Goal: Find contact information: Find contact information

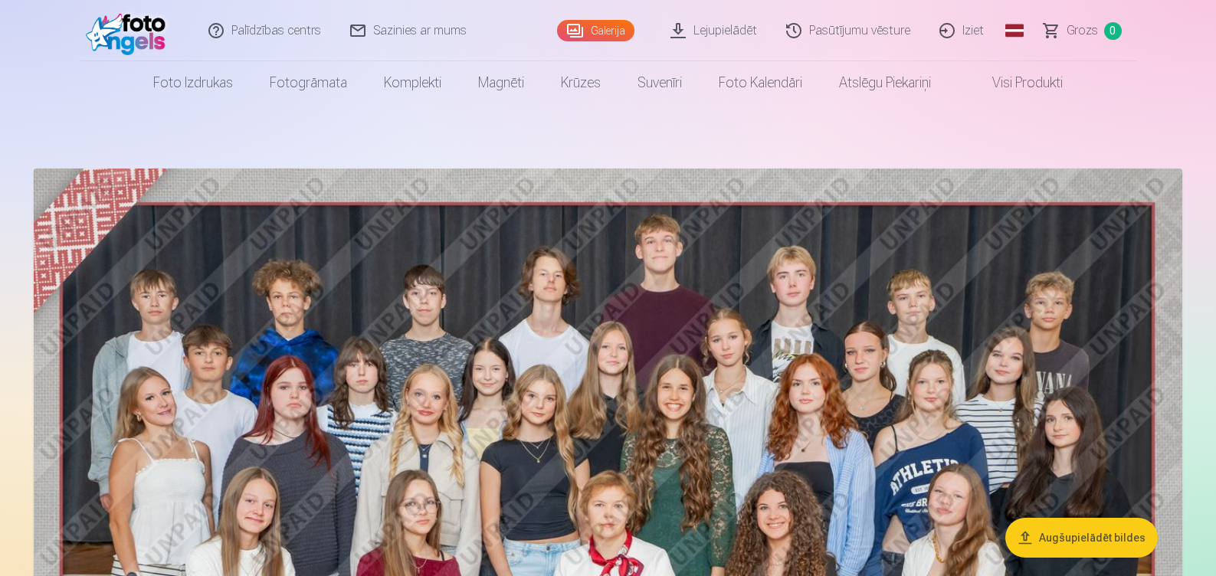
click at [214, 31] on link "Palīdzības centrs" at bounding box center [266, 30] width 142 height 61
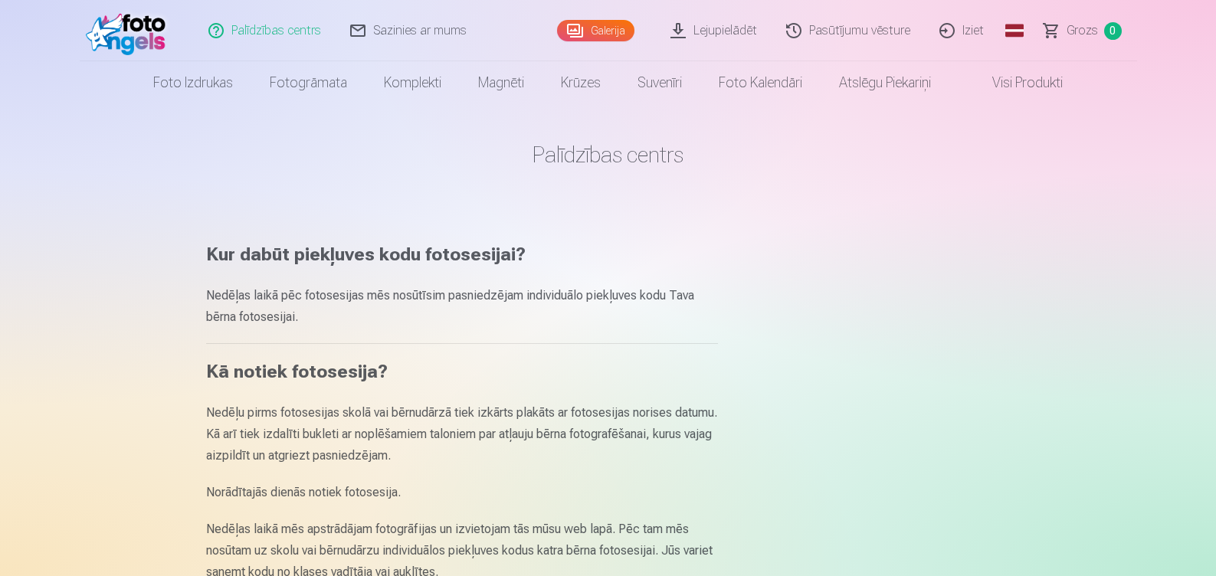
click at [428, 31] on link "Sazinies ar mums" at bounding box center [409, 30] width 146 height 61
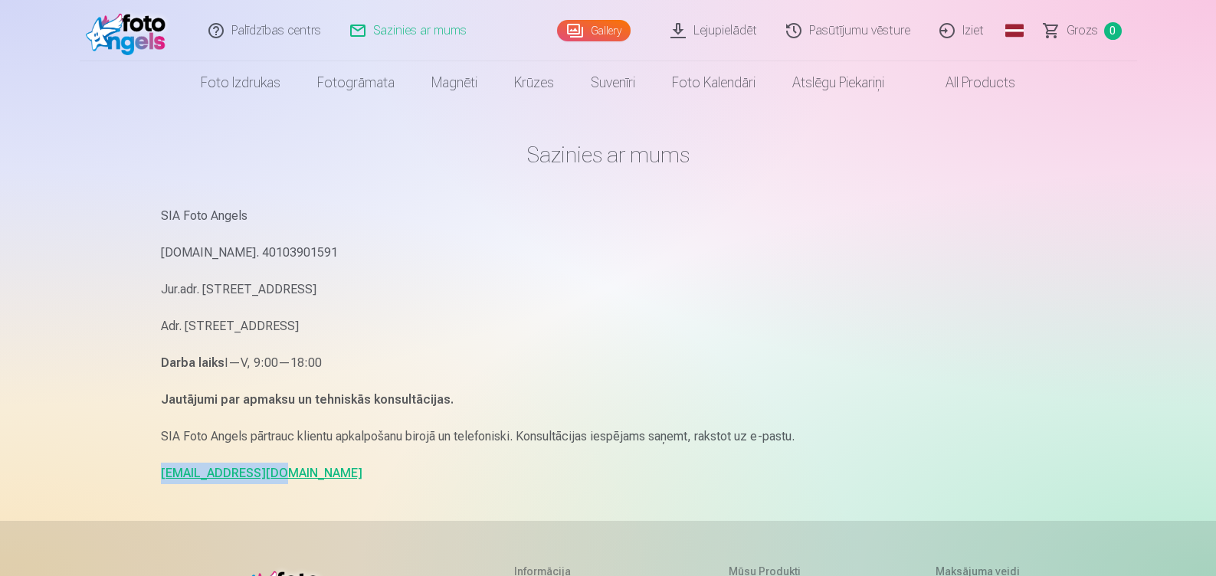
drag, startPoint x: 271, startPoint y: 473, endPoint x: 162, endPoint y: 471, distance: 109.6
click at [162, 471] on p "info@fotoangels.lv" at bounding box center [608, 473] width 895 height 21
drag, startPoint x: 162, startPoint y: 471, endPoint x: 212, endPoint y: 470, distance: 49.8
copy link "info@fotoangels.lv"
